Goal: Task Accomplishment & Management: Complete application form

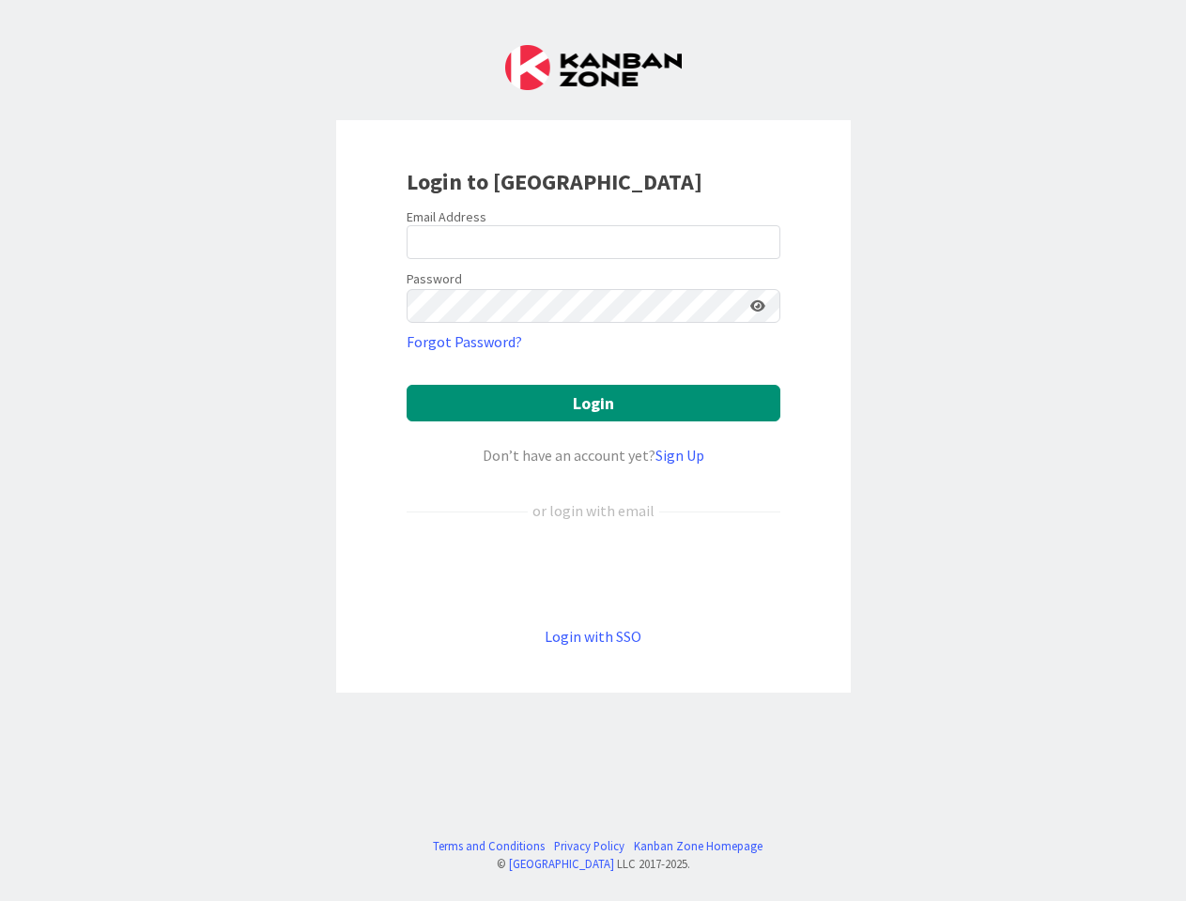
click at [592, 451] on div "Don’t have an account yet? Sign Up" at bounding box center [593, 455] width 374 height 23
click at [758, 306] on icon at bounding box center [757, 305] width 15 height 13
click at [593, 403] on button "Login" at bounding box center [593, 403] width 374 height 37
